Goal: Information Seeking & Learning: Learn about a topic

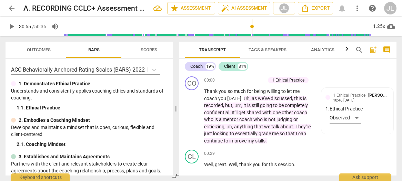
scroll to position [3829, 0]
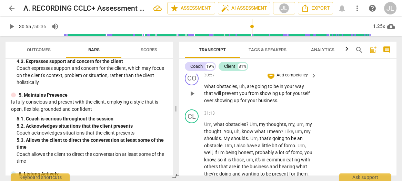
click at [192, 98] on span "play_arrow" at bounding box center [192, 94] width 8 height 8
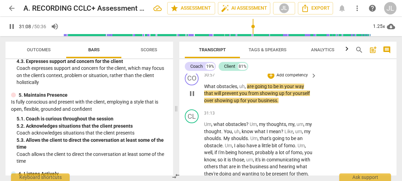
click at [193, 98] on span "pause" at bounding box center [192, 94] width 8 height 8
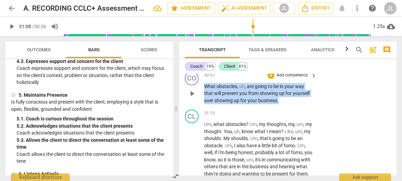
drag, startPoint x: 280, startPoint y: 108, endPoint x: 202, endPoint y: 94, distance: 79.2
click at [202, 94] on div "CO play_arrow pause 30:57 + Add competency keyboard_arrow_right What obstacles …" at bounding box center [287, 88] width 217 height 38
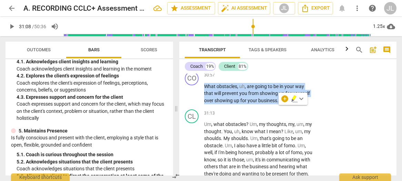
scroll to position [248, 0]
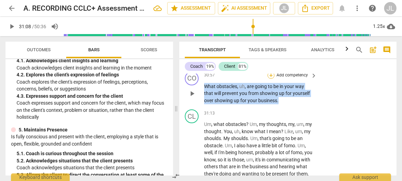
click at [270, 79] on div "+" at bounding box center [270, 75] width 7 height 7
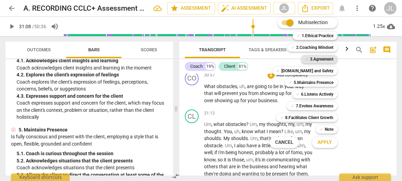
click at [322, 58] on b "3.Agreement" at bounding box center [321, 59] width 23 height 8
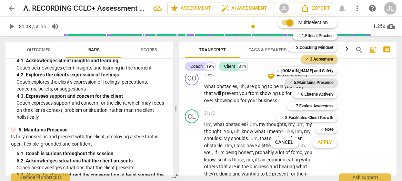
click at [325, 80] on b "5.Maintains Presence" at bounding box center [313, 83] width 40 height 8
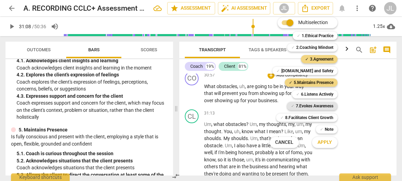
click at [325, 106] on b "7.Evokes Awareness" at bounding box center [314, 106] width 38 height 8
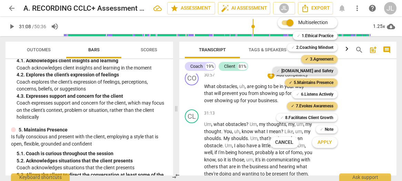
click at [325, 71] on b "[DOMAIN_NAME] and Safety" at bounding box center [307, 71] width 52 height 8
click at [332, 144] on button "Apply" at bounding box center [324, 142] width 25 height 12
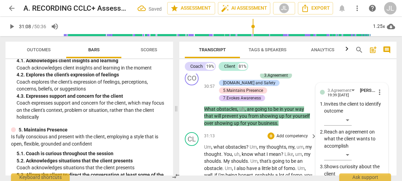
scroll to position [3942, 0]
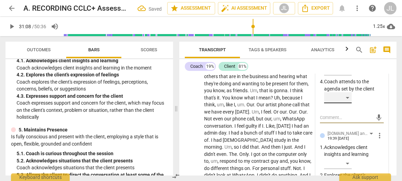
click at [347, 103] on div "​" at bounding box center [338, 97] width 28 height 11
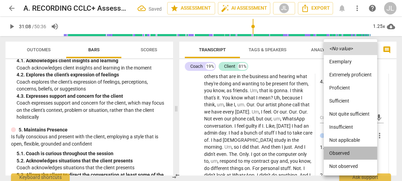
click at [348, 151] on li "Observed" at bounding box center [349, 153] width 53 height 13
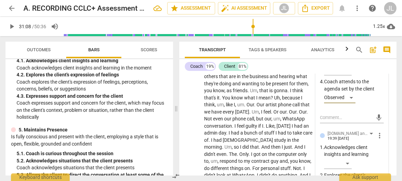
click at [380, 157] on p "Acknowledges client insights and learning" at bounding box center [354, 151] width 60 height 14
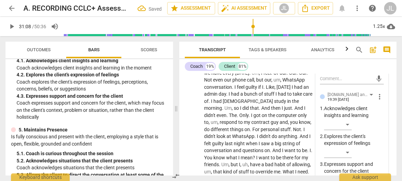
scroll to position [3984, 0]
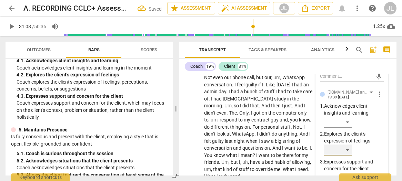
click at [348, 156] on div "​" at bounding box center [338, 150] width 28 height 11
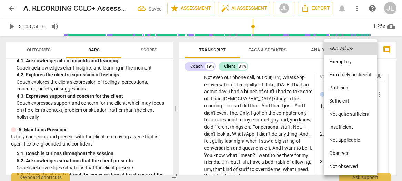
click at [346, 154] on li "Observed" at bounding box center [349, 153] width 53 height 13
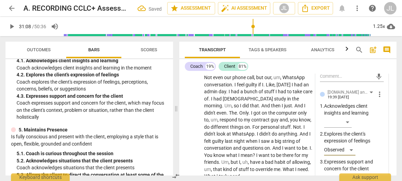
click at [381, 153] on div "Observed" at bounding box center [354, 152] width 60 height 14
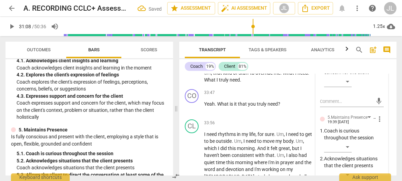
scroll to position [4094, 0]
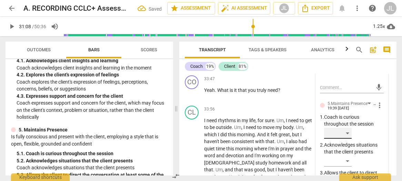
click at [344, 139] on div "​" at bounding box center [338, 133] width 28 height 11
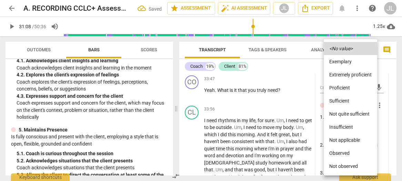
click at [343, 154] on li "Observed" at bounding box center [349, 153] width 53 height 13
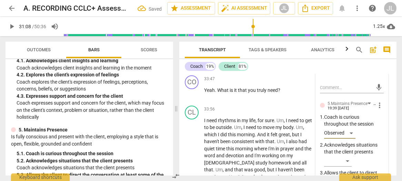
click at [383, 146] on div "3.Agreement [PERSON_NAME] 19:39 [DATE] more_vert 1. Invites the client to ident…" at bounding box center [351, 94] width 72 height 551
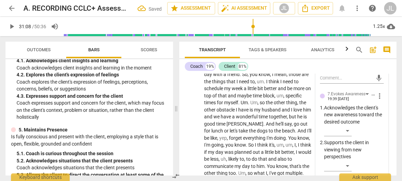
scroll to position [4245, 0]
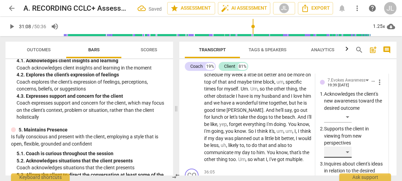
click at [347, 158] on div "​" at bounding box center [338, 152] width 28 height 11
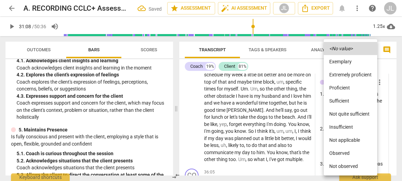
click at [347, 155] on li "Observed" at bounding box center [349, 153] width 53 height 13
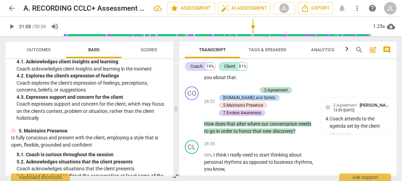
scroll to position [248, 0]
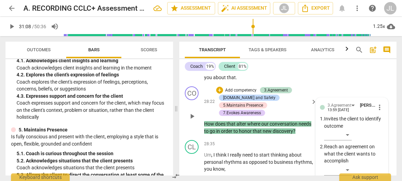
scroll to position [3572, 0]
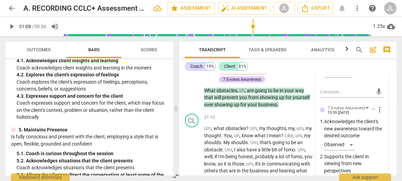
scroll to position [3862, 0]
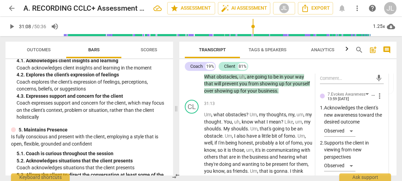
click at [185, 46] on span "Transcript" at bounding box center [212, 49] width 55 height 9
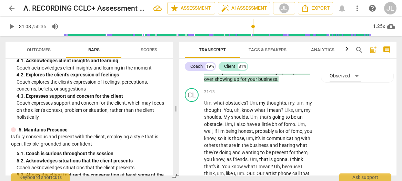
scroll to position [3904, 0]
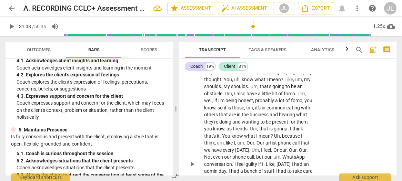
click at [194, 168] on span "play_arrow" at bounding box center [192, 164] width 8 height 8
click at [223, 82] on span "." at bounding box center [222, 80] width 2 height 6
type input "1882"
click at [194, 168] on span "pause" at bounding box center [192, 164] width 8 height 8
type input "1895"
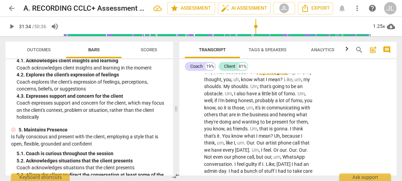
click at [259, 75] on span "my" at bounding box center [263, 73] width 8 height 6
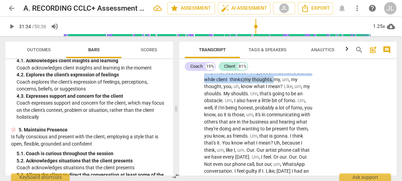
drag, startPoint x: 291, startPoint y: 87, endPoint x: 204, endPoint y: 80, distance: 87.7
click at [204, 80] on p "Um , what obstacles ? Um , (Coach maintains silence while client thinks) my tho…" at bounding box center [258, 168] width 109 height 198
click at [298, 79] on div "+" at bounding box center [297, 77] width 7 height 7
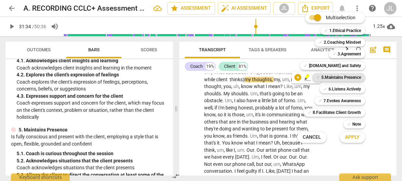
click at [357, 75] on b "5.Maintains Presence" at bounding box center [341, 77] width 40 height 8
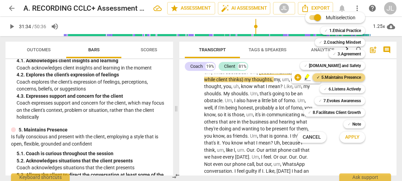
click at [356, 137] on span "Apply" at bounding box center [352, 137] width 14 height 7
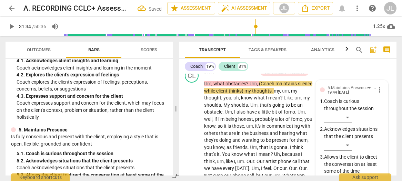
scroll to position [3909, 0]
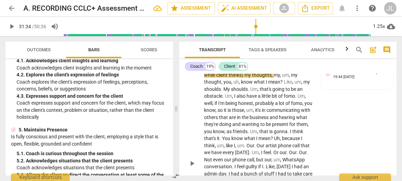
click at [189, 168] on span "play_arrow" at bounding box center [192, 163] width 8 height 8
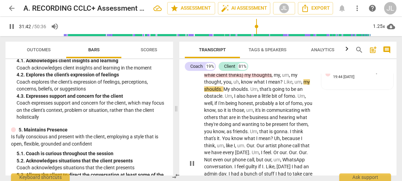
click at [189, 168] on span "pause" at bounding box center [192, 163] width 8 height 8
type input "1903"
click at [223, 85] on span "," at bounding box center [222, 82] width 2 height 6
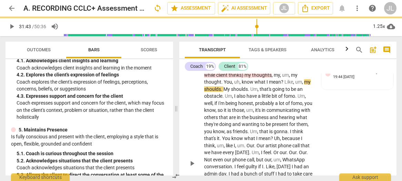
click at [284, 85] on span "?" at bounding box center [282, 82] width 3 height 6
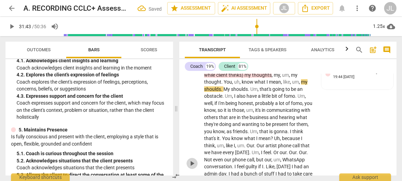
click at [194, 168] on span "play_arrow" at bounding box center [192, 163] width 8 height 8
click at [194, 168] on span "pause" at bounding box center [192, 163] width 8 height 8
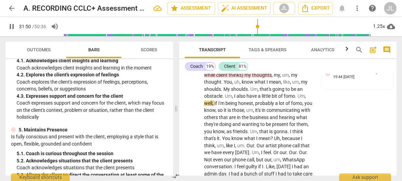
type input "1911"
drag, startPoint x: 295, startPoint y: 101, endPoint x: 285, endPoint y: 102, distance: 10.7
click at [285, 99] on span "fomo" at bounding box center [288, 96] width 11 height 6
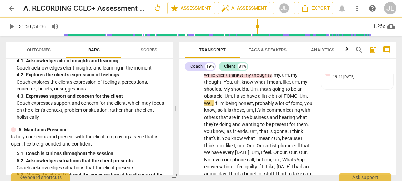
click at [193, 168] on span "play_arrow" at bounding box center [192, 163] width 8 height 8
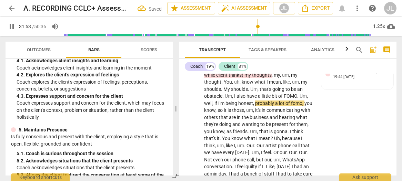
click at [193, 168] on span "pause" at bounding box center [192, 163] width 8 height 8
type input "1914"
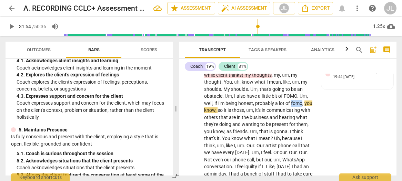
drag, startPoint x: 303, startPoint y: 109, endPoint x: 292, endPoint y: 110, distance: 10.7
click at [292, 106] on span "fomo" at bounding box center [296, 104] width 11 height 6
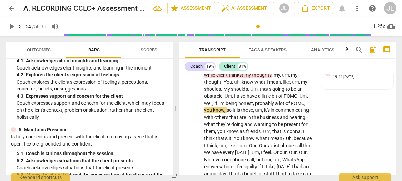
click at [191, 168] on span "play_arrow" at bounding box center [192, 163] width 8 height 8
click at [191, 168] on span "pause" at bounding box center [192, 163] width 8 height 8
click at [191, 168] on span "play_arrow" at bounding box center [192, 163] width 8 height 8
click at [302, 134] on span "." at bounding box center [301, 132] width 2 height 6
type input "1942"
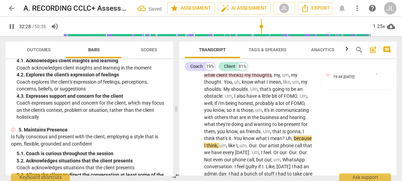
click at [232, 141] on span "." at bounding box center [232, 139] width 2 height 6
click at [192, 168] on span "pause" at bounding box center [192, 163] width 8 height 8
type input "1957"
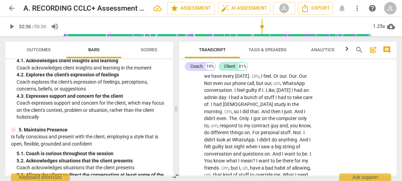
scroll to position [3954, 0]
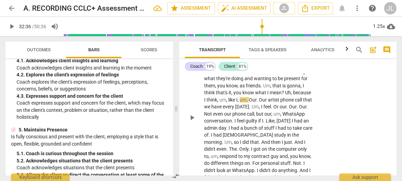
click at [248, 103] on span "." at bounding box center [247, 100] width 2 height 6
click at [258, 103] on span "." at bounding box center [256, 100] width 2 height 6
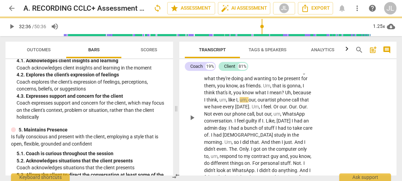
click at [190, 122] on span "play_arrow" at bounding box center [192, 118] width 8 height 8
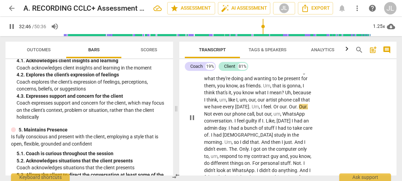
click at [191, 122] on span "pause" at bounding box center [192, 118] width 8 height 8
type input "1967"
click at [273, 110] on span "." at bounding box center [272, 107] width 2 height 6
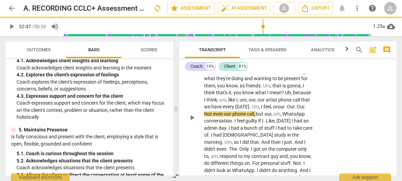
click at [287, 110] on span "." at bounding box center [285, 107] width 2 height 6
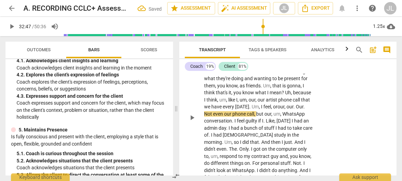
click at [295, 110] on span "." at bounding box center [294, 107] width 2 height 6
click at [309, 114] on p "Um , what obstacles ? Um , (Coach maintains silence while client thinks) my tho…" at bounding box center [258, 118] width 109 height 198
click at [187, 142] on div "play_arrow pause" at bounding box center [195, 117] width 18 height 193
click at [191, 122] on span "play_arrow" at bounding box center [192, 118] width 8 height 8
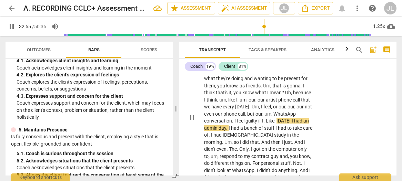
click at [265, 124] on span "." at bounding box center [264, 121] width 2 height 6
type input "1977"
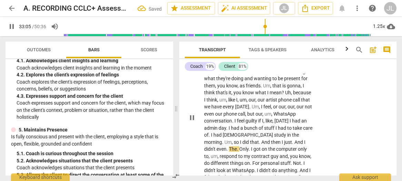
click at [193, 122] on span "pause" at bounding box center [192, 118] width 8 height 8
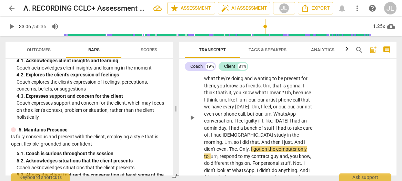
type input "1986"
click at [224, 143] on span "." at bounding box center [223, 142] width 2 height 6
click at [290, 145] on span "." at bounding box center [291, 142] width 2 height 6
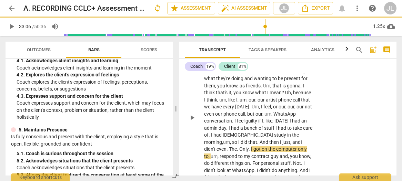
click at [229, 150] on span "." at bounding box center [227, 149] width 2 height 6
click at [238, 150] on span "." at bounding box center [236, 149] width 2 height 6
click at [247, 149] on span "." at bounding box center [246, 149] width 2 height 6
click at [193, 122] on span "play_arrow" at bounding box center [192, 118] width 8 height 8
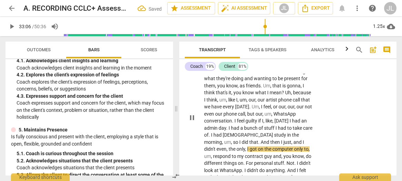
scroll to position [3951, 0]
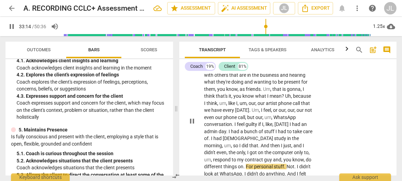
drag, startPoint x: 193, startPoint y: 123, endPoint x: 197, endPoint y: 123, distance: 3.8
click at [193, 123] on span "pause" at bounding box center [192, 121] width 8 height 8
type input "1995"
click at [311, 166] on p "Um , what obstacles ? Um , (Coach maintains silence while client thinks) my tho…" at bounding box center [258, 121] width 109 height 198
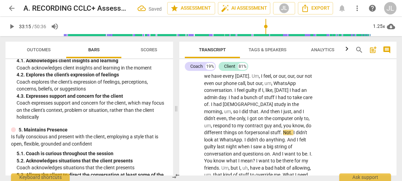
scroll to position [4016, 0]
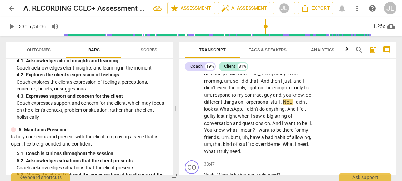
click at [293, 105] on span "I" at bounding box center [294, 102] width 2 height 6
click at [10, 28] on span "play_arrow" at bounding box center [12, 26] width 8 height 8
click at [10, 28] on span "pause" at bounding box center [12, 26] width 8 height 8
type input "2007"
click at [270, 126] on span "." at bounding box center [271, 124] width 2 height 6
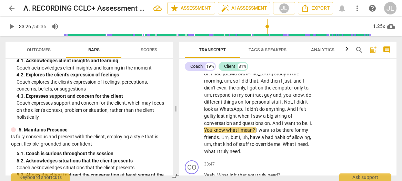
click at [307, 126] on span "." at bounding box center [308, 124] width 2 height 6
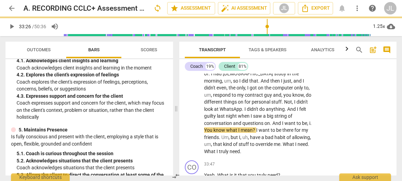
click at [310, 126] on span "." at bounding box center [310, 124] width 1 height 6
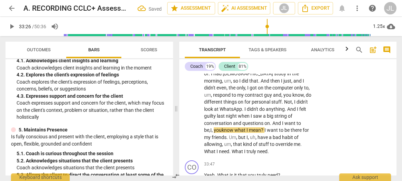
click at [9, 25] on span "play_arrow" at bounding box center [12, 26] width 8 height 8
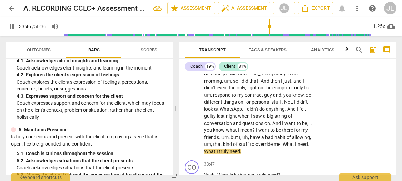
click at [9, 26] on span "pause" at bounding box center [12, 26] width 8 height 8
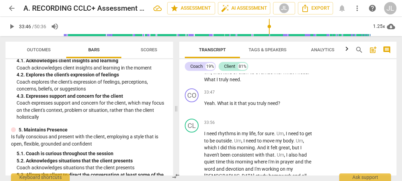
scroll to position [4103, 0]
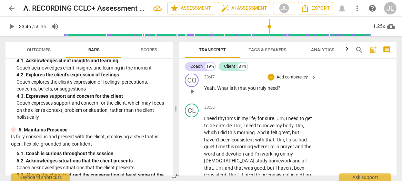
click at [193, 92] on span "play_arrow" at bounding box center [192, 91] width 8 height 8
click at [193, 93] on span "pause" at bounding box center [192, 91] width 8 height 8
drag, startPoint x: 281, startPoint y: 87, endPoint x: 217, endPoint y: 89, distance: 63.8
click at [217, 89] on p "Yeah . What is it that you truly need ?" at bounding box center [258, 88] width 109 height 7
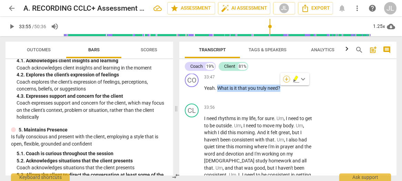
click at [285, 80] on div "+" at bounding box center [286, 79] width 7 height 7
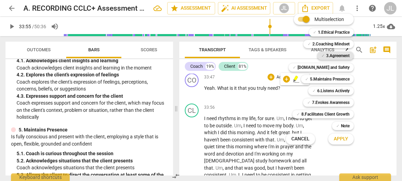
click at [337, 56] on b "3.Agreement" at bounding box center [337, 56] width 23 height 8
click at [337, 76] on b "5.Maintains Presence" at bounding box center [330, 79] width 40 height 8
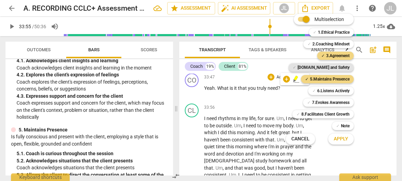
click at [335, 69] on b "[DOMAIN_NAME] and Safety" at bounding box center [323, 67] width 52 height 8
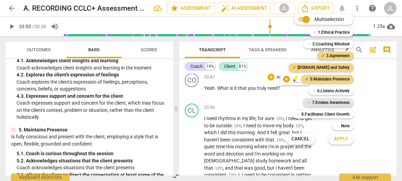
click at [336, 102] on b "7.Evokes Awareness" at bounding box center [331, 102] width 38 height 8
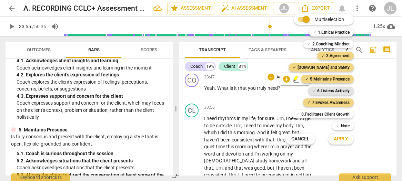
click at [337, 90] on b "6.Listens Actively" at bounding box center [333, 91] width 32 height 8
click at [342, 138] on span "Apply" at bounding box center [340, 139] width 14 height 7
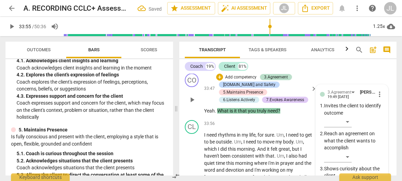
scroll to position [4211, 0]
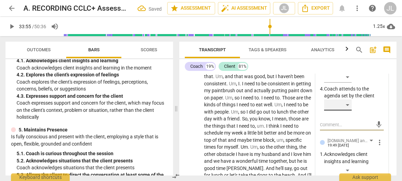
click at [346, 104] on div "​" at bounding box center [338, 105] width 28 height 11
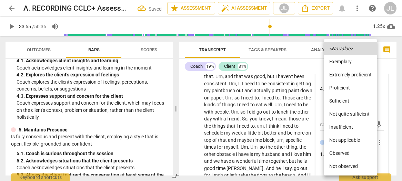
click at [344, 149] on li "Observed" at bounding box center [349, 153] width 53 height 13
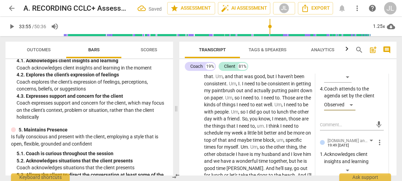
click at [378, 155] on p "Acknowledges client insights and learning" at bounding box center [354, 158] width 60 height 14
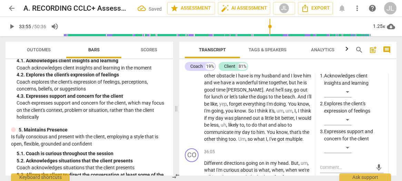
scroll to position [4293, 0]
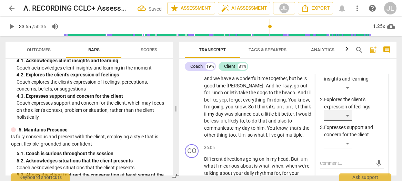
click at [346, 116] on div "​" at bounding box center [338, 115] width 28 height 11
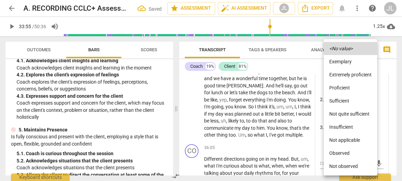
click at [342, 152] on li "Observed" at bounding box center [349, 153] width 53 height 13
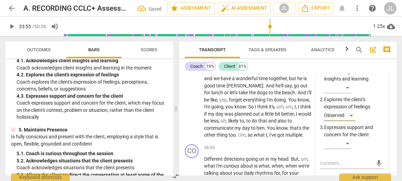
click at [380, 143] on div "​" at bounding box center [354, 145] width 60 height 14
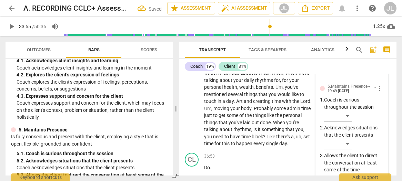
scroll to position [4390, 0]
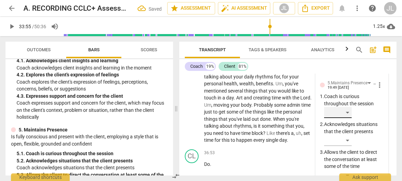
click at [349, 115] on div "​" at bounding box center [338, 112] width 28 height 11
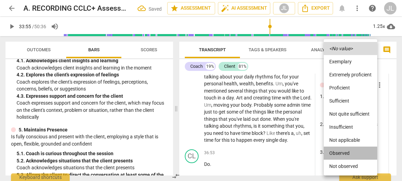
click at [344, 151] on li "Observed" at bounding box center [349, 153] width 53 height 13
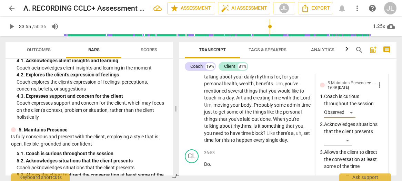
click at [383, 151] on div "3.Agreement [PERSON_NAME] 19:49 [DATE] more_vert 1. Invites the client to ident…" at bounding box center [351, 137] width 72 height 679
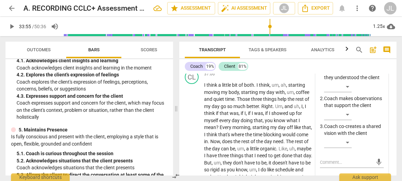
scroll to position [4555, 0]
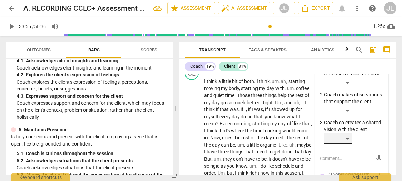
click at [346, 144] on div "​" at bounding box center [338, 138] width 28 height 11
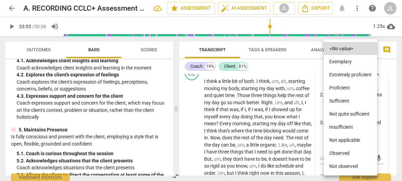
click at [346, 151] on li "Observed" at bounding box center [349, 153] width 53 height 13
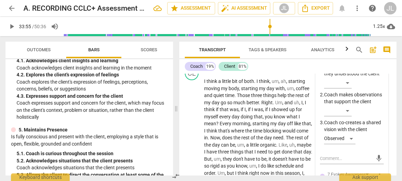
click at [380, 147] on div "Observed" at bounding box center [354, 140] width 60 height 14
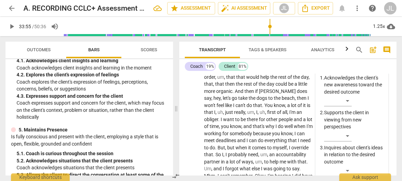
scroll to position [4679, 0]
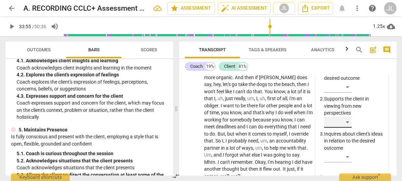
click at [347, 128] on div "​" at bounding box center [338, 122] width 28 height 11
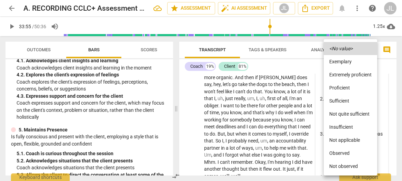
click at [339, 154] on li "Observed" at bounding box center [349, 153] width 53 height 13
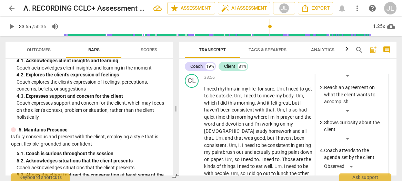
scroll to position [4149, 0]
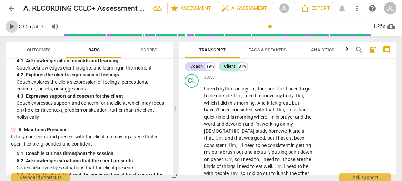
click at [10, 27] on span "play_arrow" at bounding box center [12, 26] width 8 height 8
click at [10, 27] on span "pause" at bounding box center [12, 26] width 8 height 8
type input "2041"
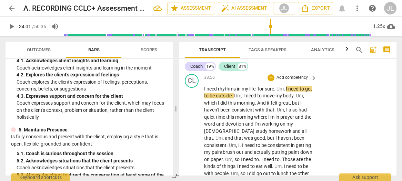
click at [305, 92] on span "get" at bounding box center [308, 89] width 7 height 6
click at [12, 24] on span "play_arrow" at bounding box center [12, 26] width 8 height 8
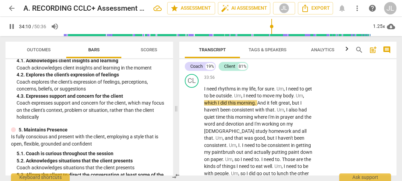
click at [12, 25] on span "pause" at bounding box center [12, 26] width 8 height 8
type input "2050"
click at [304, 104] on p "I need rhythms in my life , for sure . Um , I need to get to be outside . Um , …" at bounding box center [258, 184] width 109 height 198
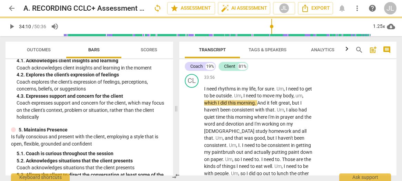
click at [13, 27] on span "play_arrow" at bounding box center [12, 26] width 8 height 8
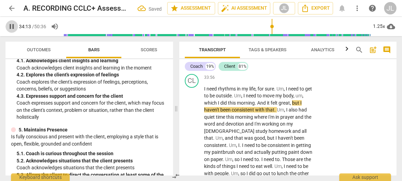
click at [13, 28] on span "pause" at bounding box center [12, 26] width 8 height 8
type input "2053"
click at [257, 106] on span "." at bounding box center [255, 103] width 2 height 6
click at [289, 106] on span "," at bounding box center [288, 103] width 2 height 6
click at [9, 28] on span "play_arrow" at bounding box center [12, 26] width 8 height 8
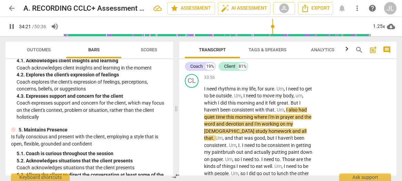
click at [10, 28] on span "pause" at bounding box center [12, 26] width 8 height 8
type input "2062"
click at [215, 127] on span "word" at bounding box center [210, 124] width 12 height 6
click at [216, 127] on span "word" at bounding box center [210, 124] width 12 height 6
click at [13, 27] on span "play_arrow" at bounding box center [12, 26] width 8 height 8
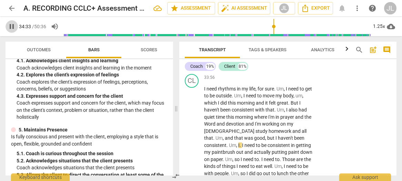
click at [13, 27] on span "pause" at bounding box center [12, 26] width 8 height 8
type input "2073"
click at [215, 138] on span "." at bounding box center [214, 138] width 2 height 6
click at [264, 141] on span "," at bounding box center [265, 138] width 2 height 6
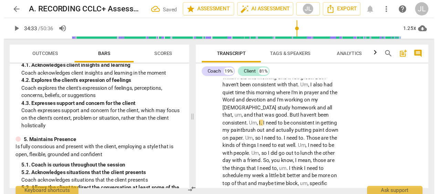
scroll to position [4210, 0]
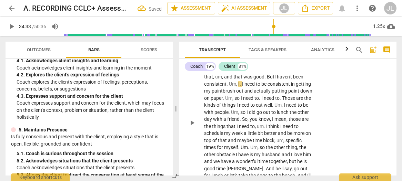
click at [189, 127] on span "play_arrow" at bounding box center [192, 123] width 8 height 8
click at [259, 101] on span "." at bounding box center [260, 98] width 2 height 6
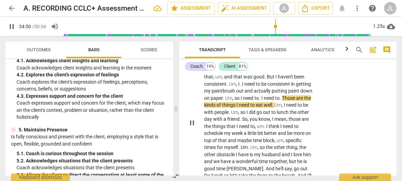
type input "2090"
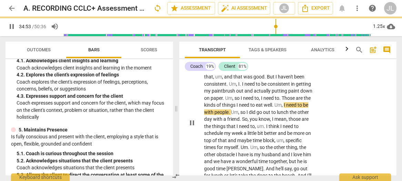
click at [191, 127] on span "pause" at bounding box center [192, 123] width 8 height 8
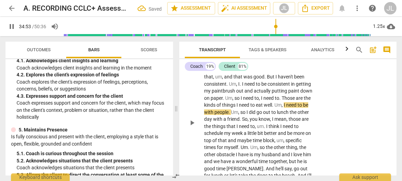
type input "2094"
click at [279, 101] on span "." at bounding box center [280, 98] width 2 height 6
type input "2094"
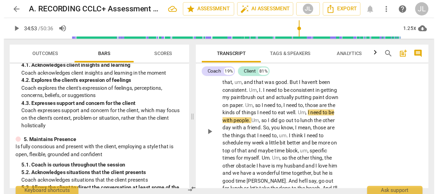
scroll to position [3676, 0]
